Goal: Navigation & Orientation: Find specific page/section

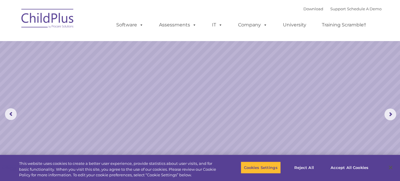
select select "MEDIUM"
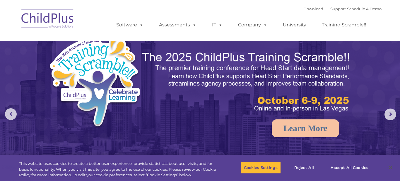
select select "MEDIUM"
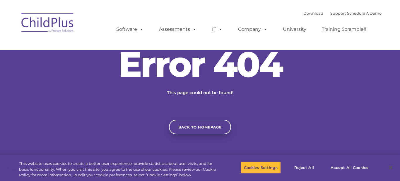
type input ""
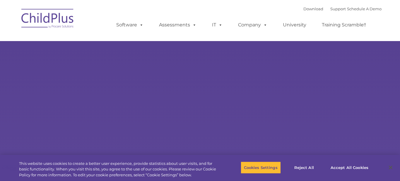
type input ""
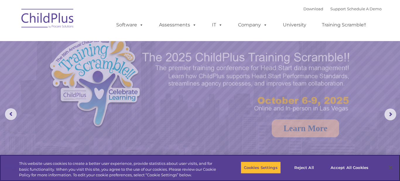
select select "MEDIUM"
